Goal: Task Accomplishment & Management: Manage account settings

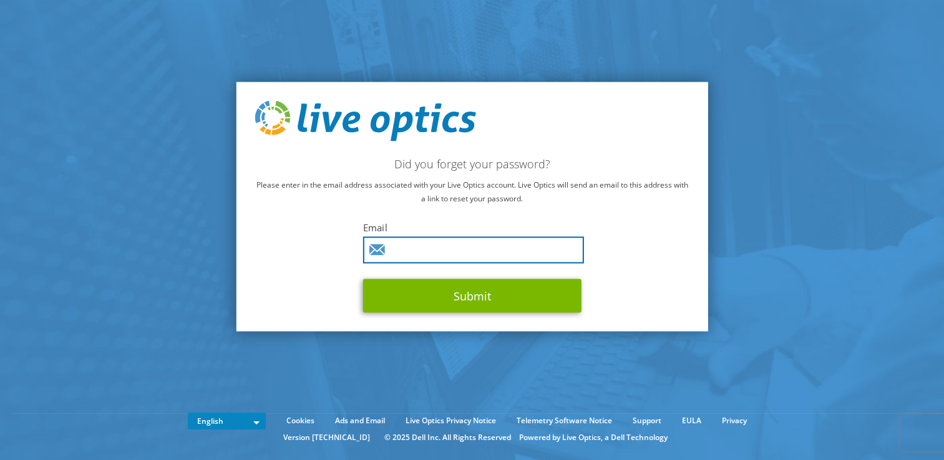
click at [450, 245] on input "text" at bounding box center [473, 250] width 221 height 27
type input "torntun.kha@ricoh.co.th"
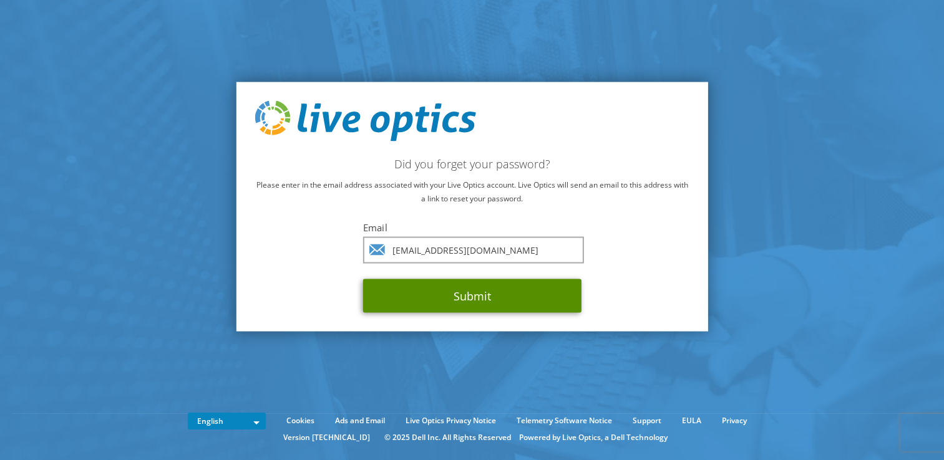
click at [453, 291] on button "Submit" at bounding box center [472, 297] width 218 height 34
click at [472, 295] on button "Submit" at bounding box center [472, 297] width 218 height 34
click at [469, 297] on button "Submit" at bounding box center [472, 297] width 218 height 34
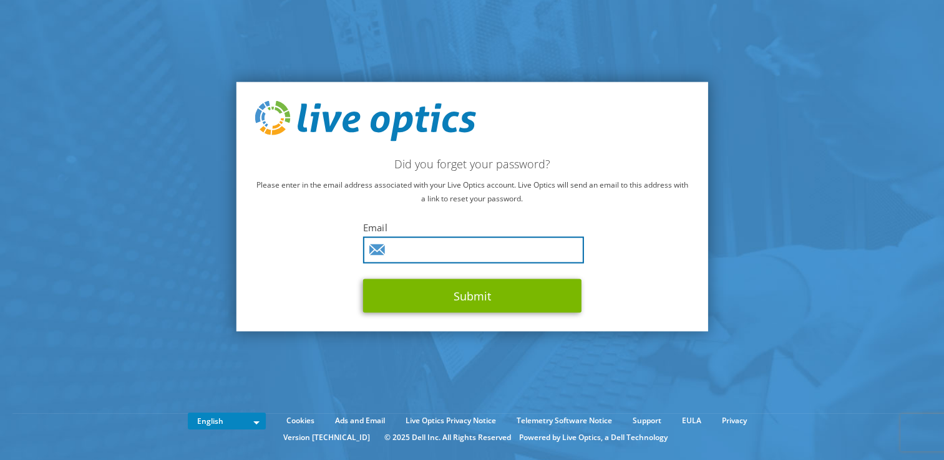
click at [443, 250] on input "text" at bounding box center [473, 250] width 221 height 27
type input "torntun.kha@ricoh.co.th"
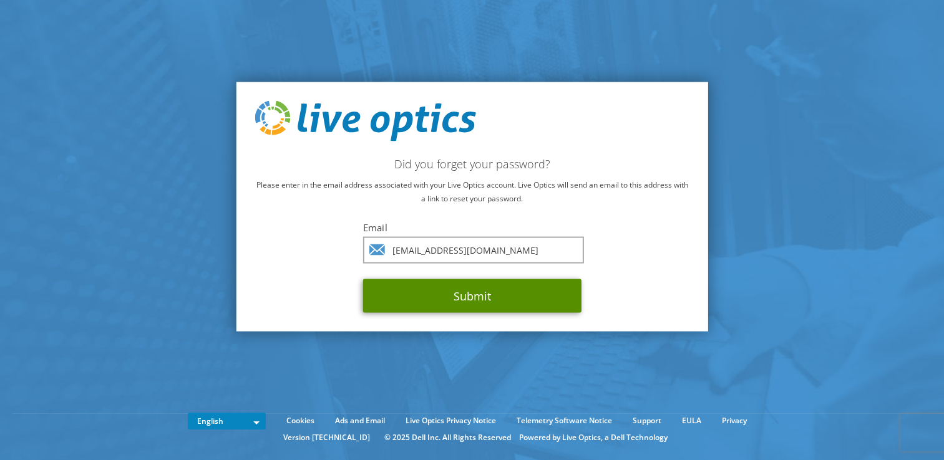
click at [464, 288] on button "Submit" at bounding box center [472, 297] width 218 height 34
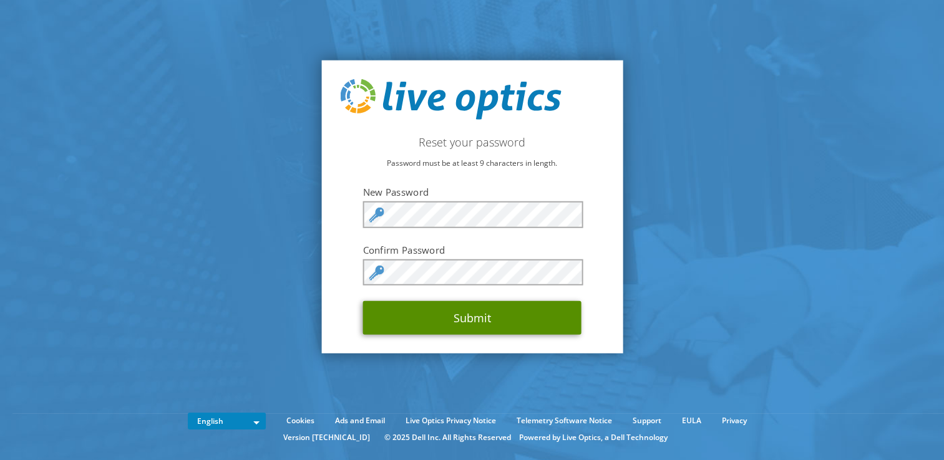
click at [475, 314] on button "Submit" at bounding box center [472, 318] width 218 height 34
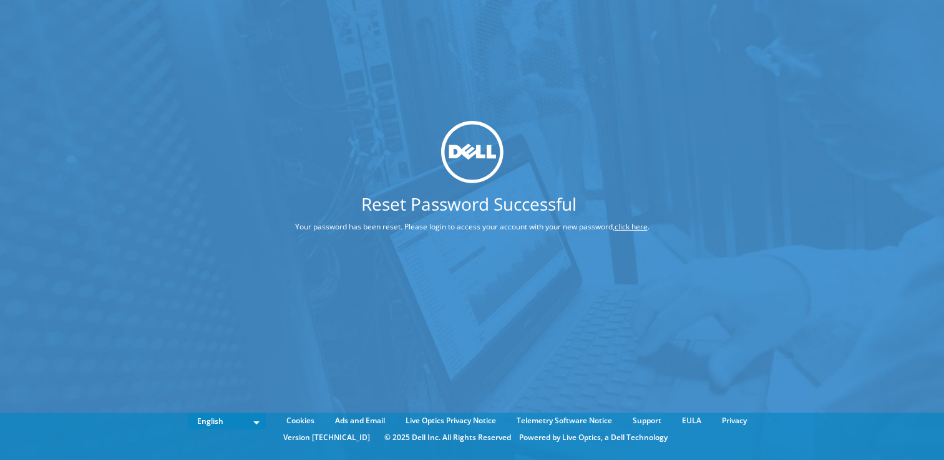
click at [462, 202] on h1 "Reset Password Successful" at bounding box center [469, 203] width 442 height 17
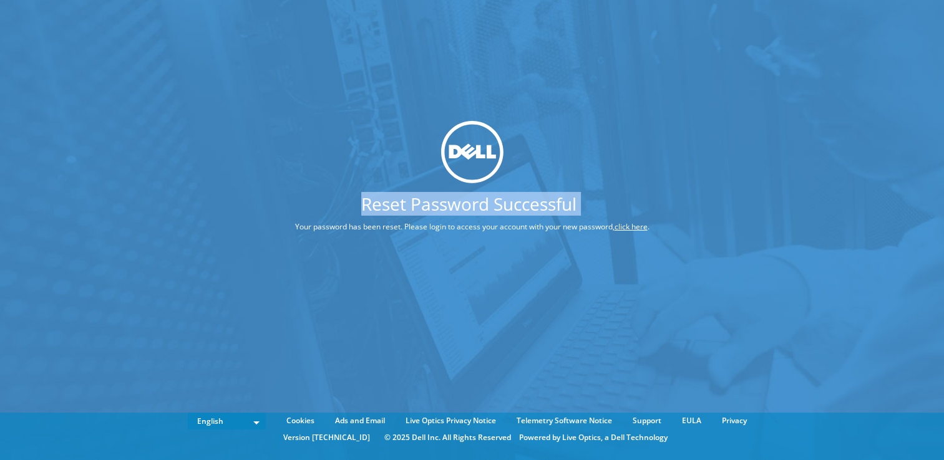
click at [462, 202] on h1 "Reset Password Successful" at bounding box center [469, 203] width 442 height 17
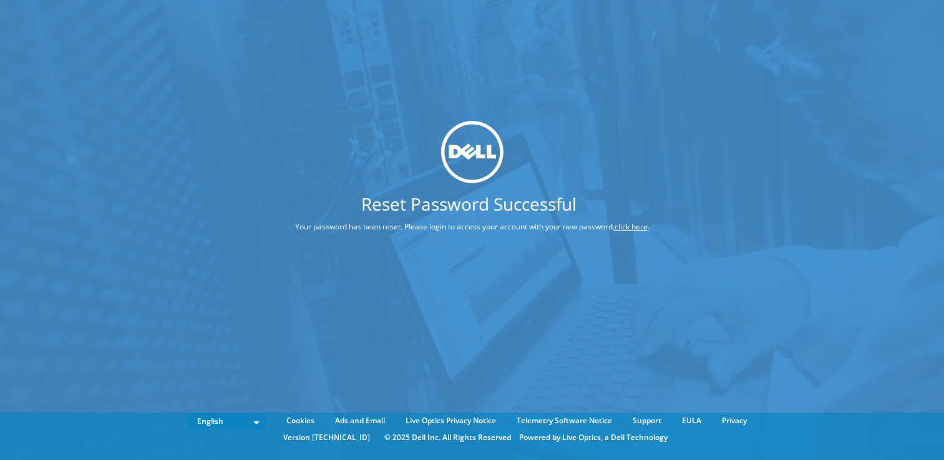
drag, startPoint x: 462, startPoint y: 202, endPoint x: 460, endPoint y: 231, distance: 29.4
click at [460, 231] on p "Your password has been reset. Please login to access your account with your new…" at bounding box center [472, 227] width 448 height 14
click at [459, 201] on h1 "Reset Password Successful" at bounding box center [469, 203] width 442 height 17
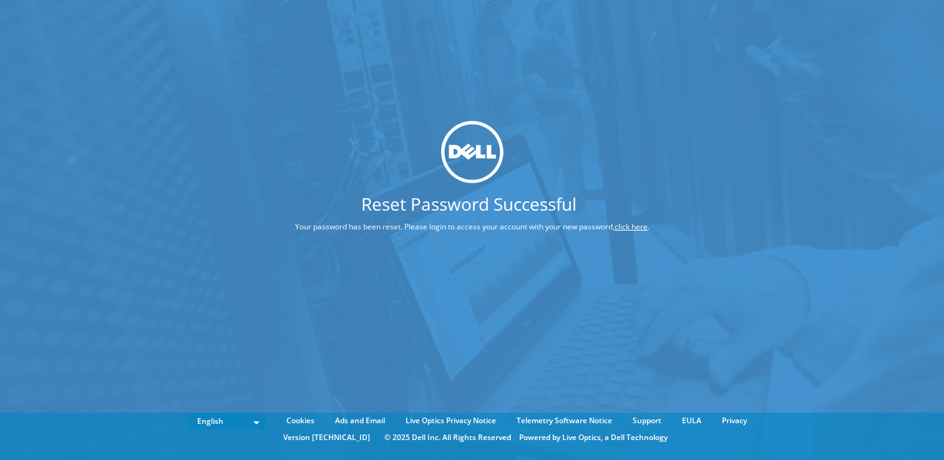
click at [580, 198] on h1 "Reset Password Successful" at bounding box center [469, 203] width 442 height 17
click at [529, 205] on h1 "Reset Password Successful" at bounding box center [469, 203] width 442 height 17
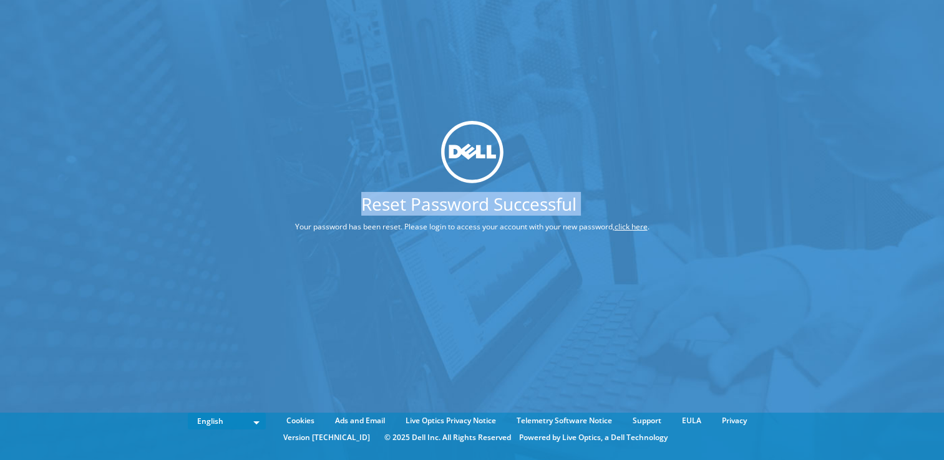
click at [529, 205] on h1 "Reset Password Successful" at bounding box center [469, 203] width 442 height 17
drag, startPoint x: 529, startPoint y: 205, endPoint x: 459, endPoint y: 203, distance: 69.9
click at [459, 203] on h1 "Reset Password Successful" at bounding box center [469, 203] width 442 height 17
click at [481, 206] on h1 "Reset Password Successful" at bounding box center [469, 203] width 442 height 17
click at [532, 211] on h1 "Reset Password Successful" at bounding box center [469, 203] width 442 height 17
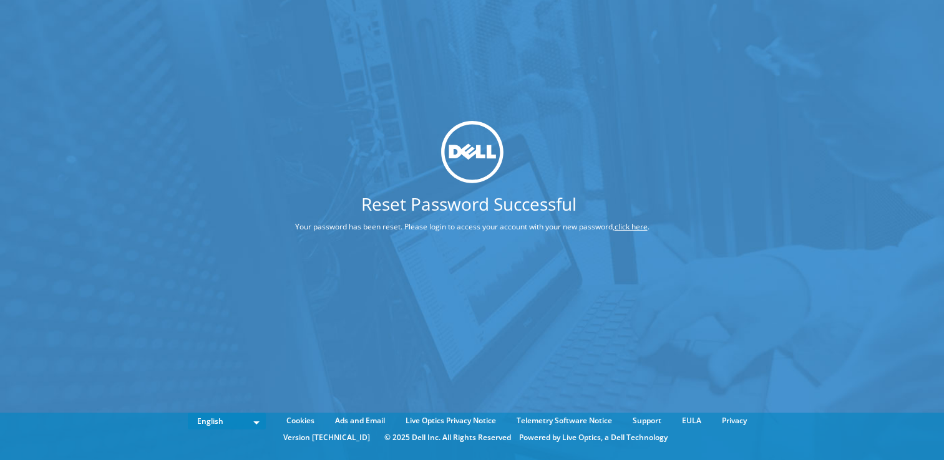
click at [484, 210] on h1 "Reset Password Successful" at bounding box center [469, 203] width 442 height 17
click at [376, 199] on h1 "Reset Password Successful" at bounding box center [469, 203] width 442 height 17
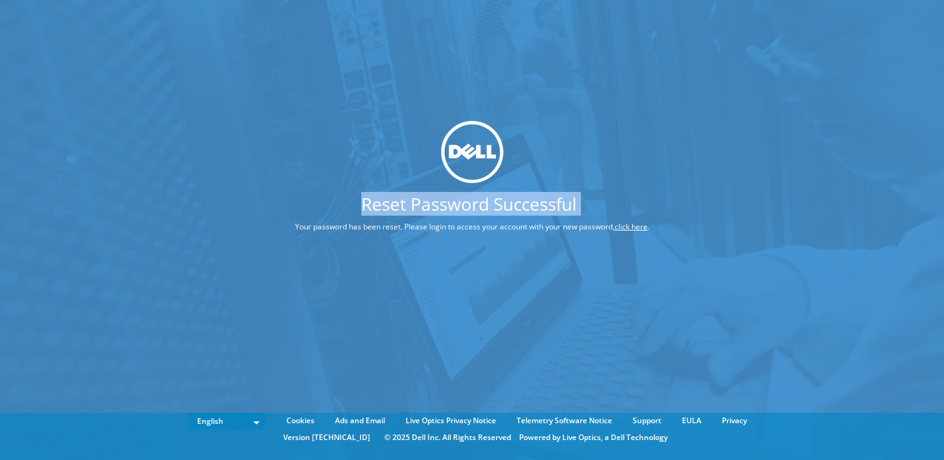
click at [376, 199] on h1 "Reset Password Successful" at bounding box center [469, 203] width 442 height 17
drag, startPoint x: 376, startPoint y: 199, endPoint x: 315, endPoint y: 188, distance: 61.4
click at [315, 188] on div "Reset Password Successful Your password has been reset. Please login to access …" at bounding box center [472, 181] width 448 height 120
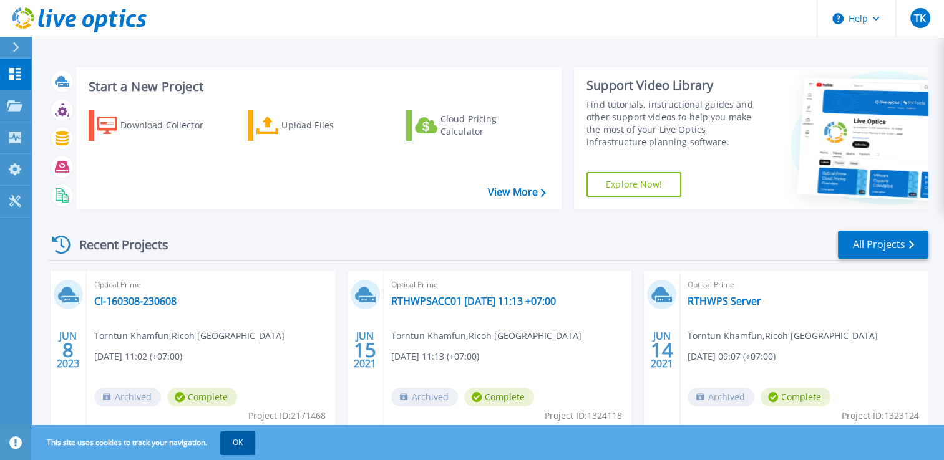
click at [245, 443] on button "OK" at bounding box center [237, 443] width 35 height 22
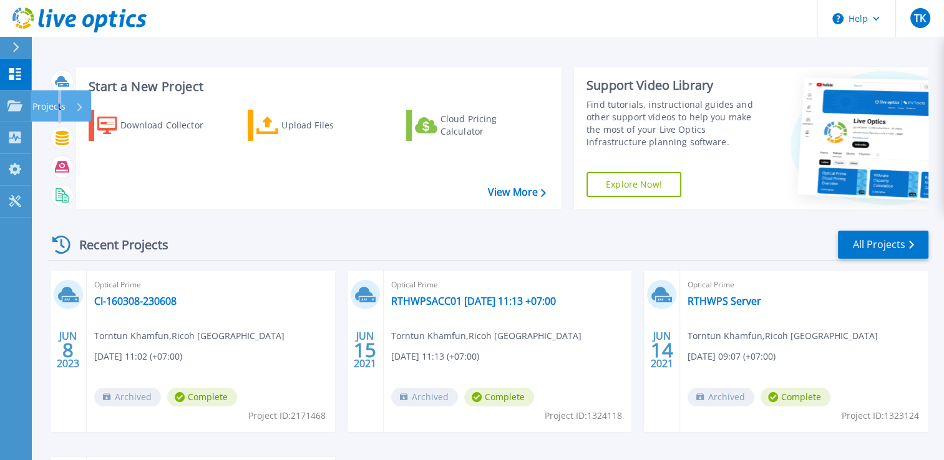
click at [60, 107] on p "Projects" at bounding box center [48, 106] width 33 height 32
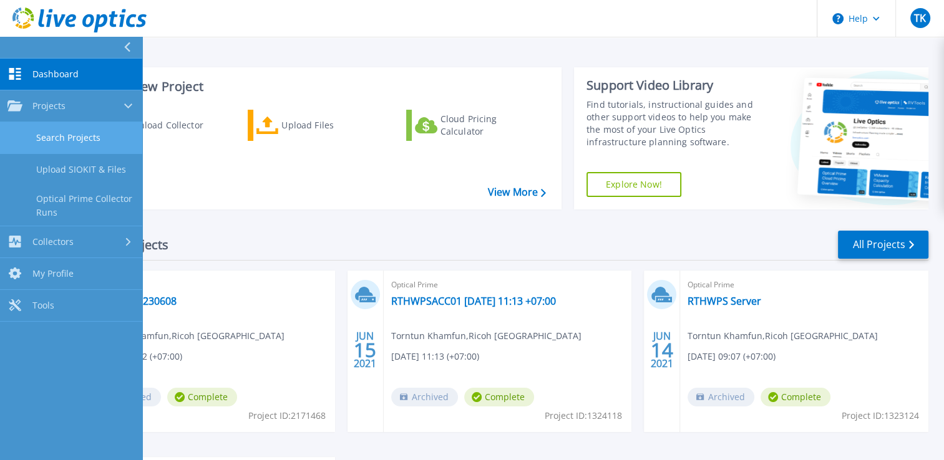
drag, startPoint x: 60, startPoint y: 107, endPoint x: 54, endPoint y: 143, distance: 37.2
click at [54, 143] on link "Search Projects" at bounding box center [71, 138] width 142 height 32
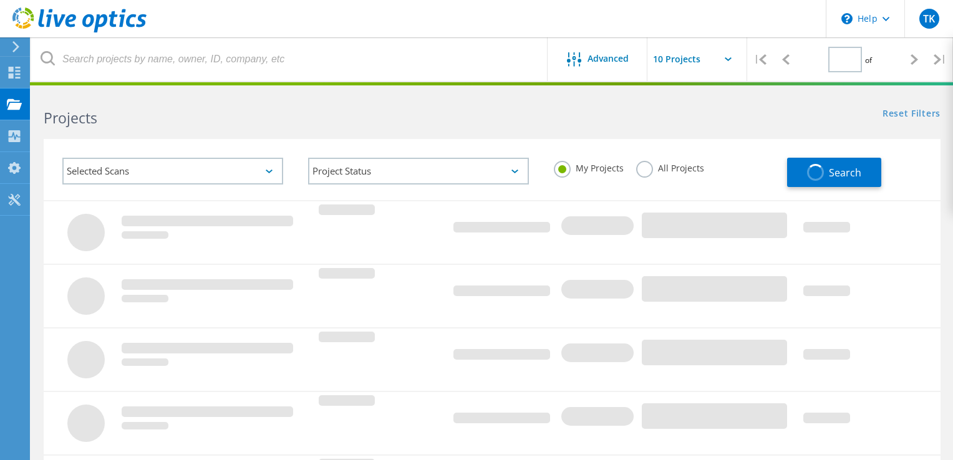
type input "1"
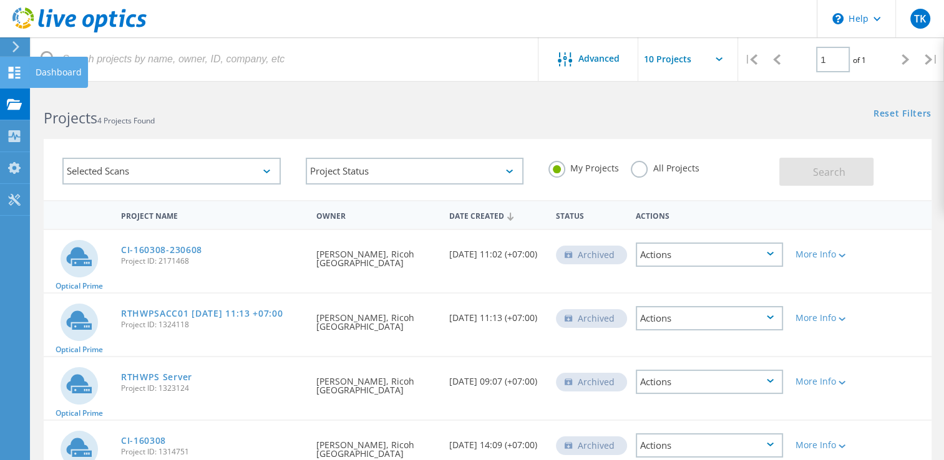
click at [59, 71] on div "Dashboard" at bounding box center [59, 72] width 46 height 9
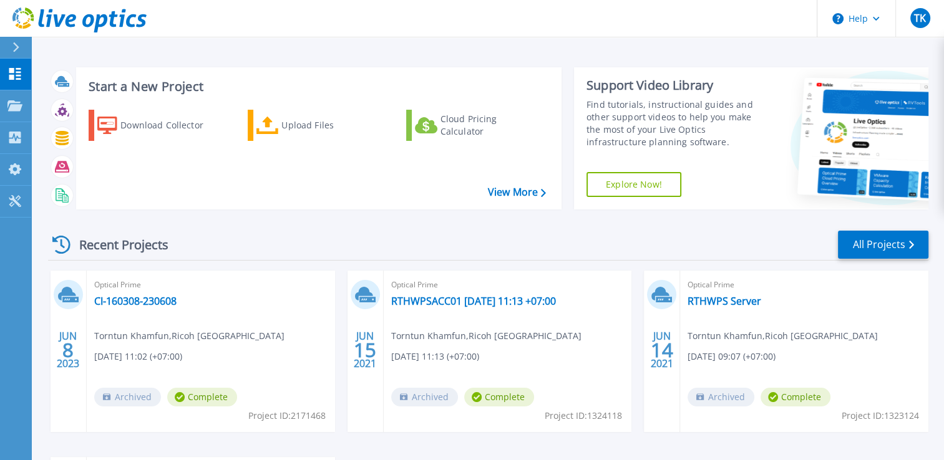
click at [325, 221] on div "Recent Projects All Projects [DATE] Optical Prime CI-160308-230608 [PERSON_NAME…" at bounding box center [488, 437] width 880 height 434
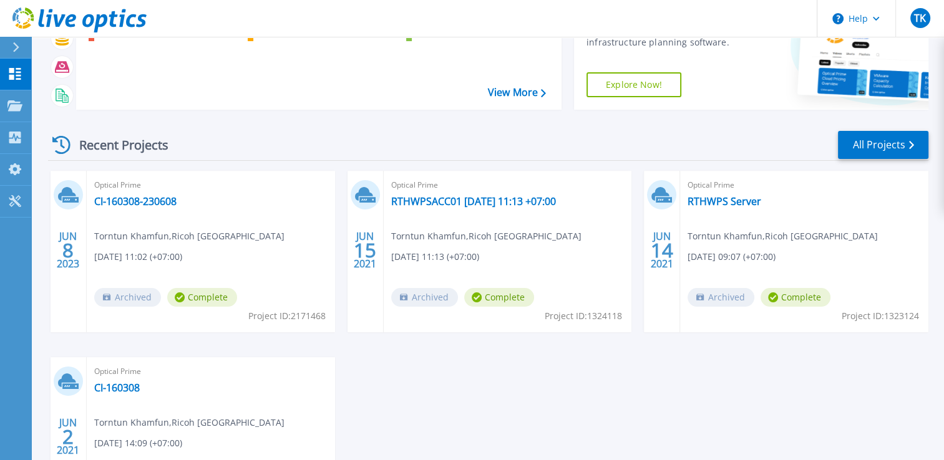
scroll to position [230, 0]
